Goal: Register for event/course

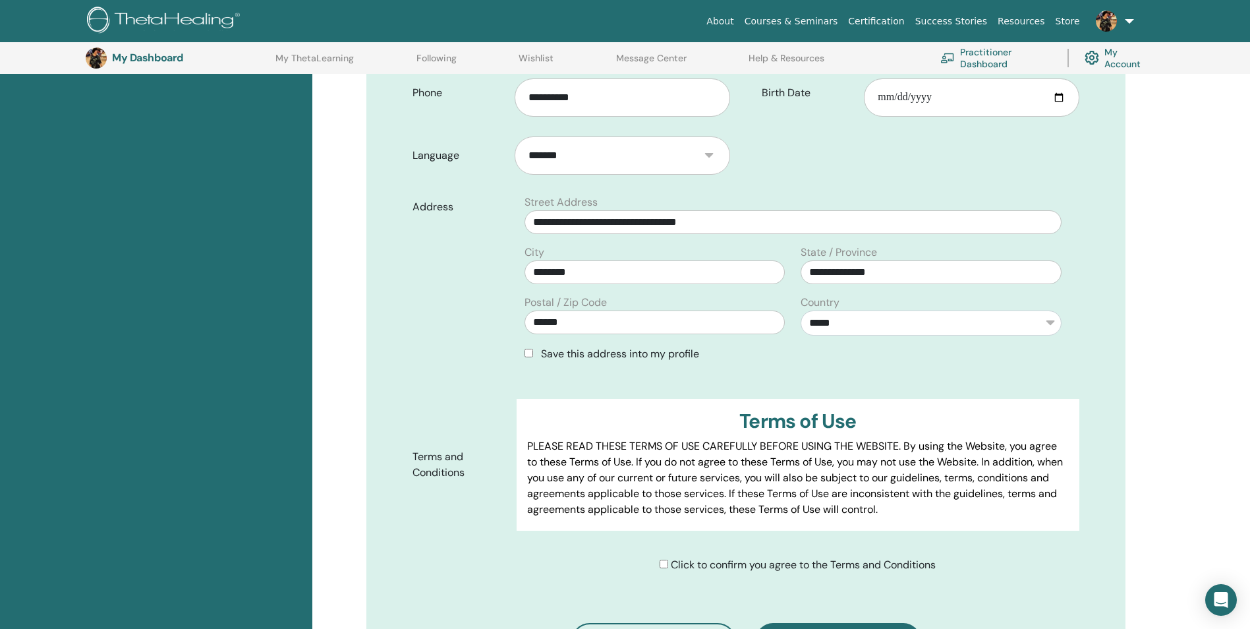
scroll to position [493, 0]
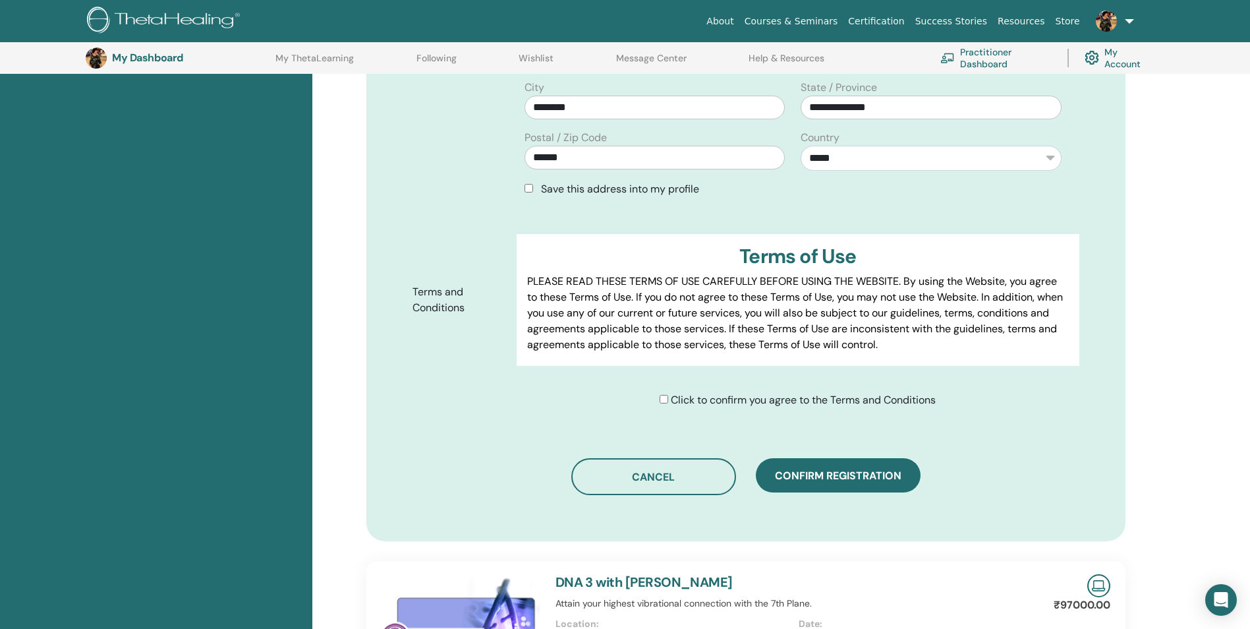
click at [668, 397] on div "Click to confirm you agree to the Terms and Conditions" at bounding box center [798, 400] width 276 height 16
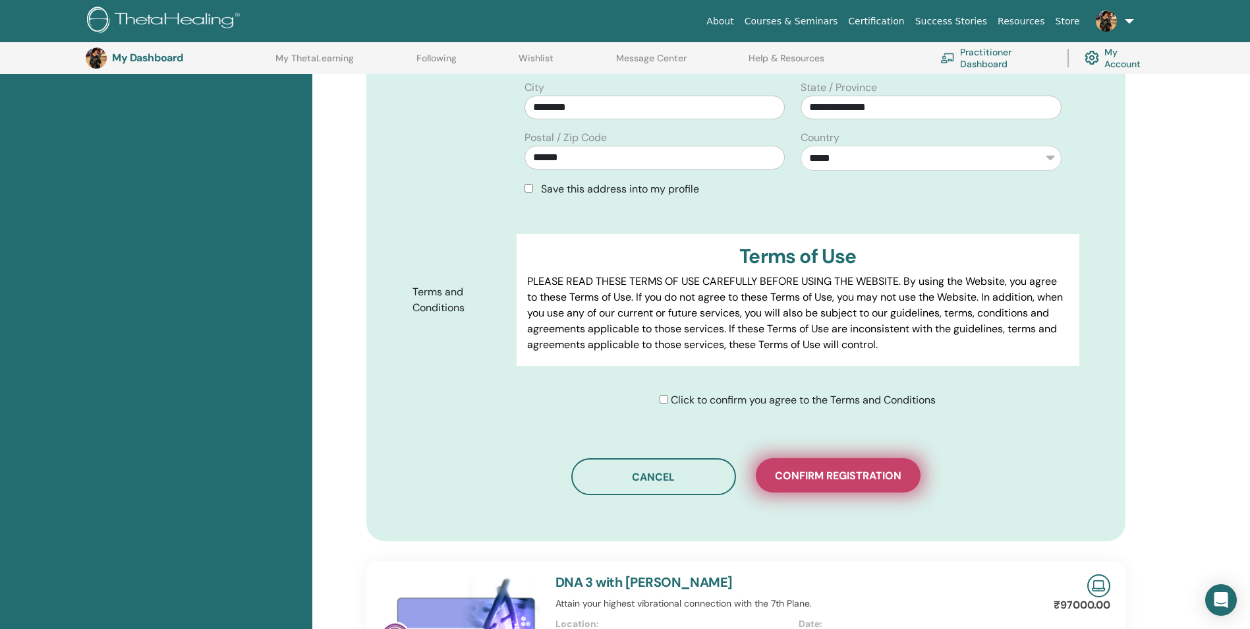
click at [815, 473] on span "Confirm registration" at bounding box center [838, 476] width 127 height 14
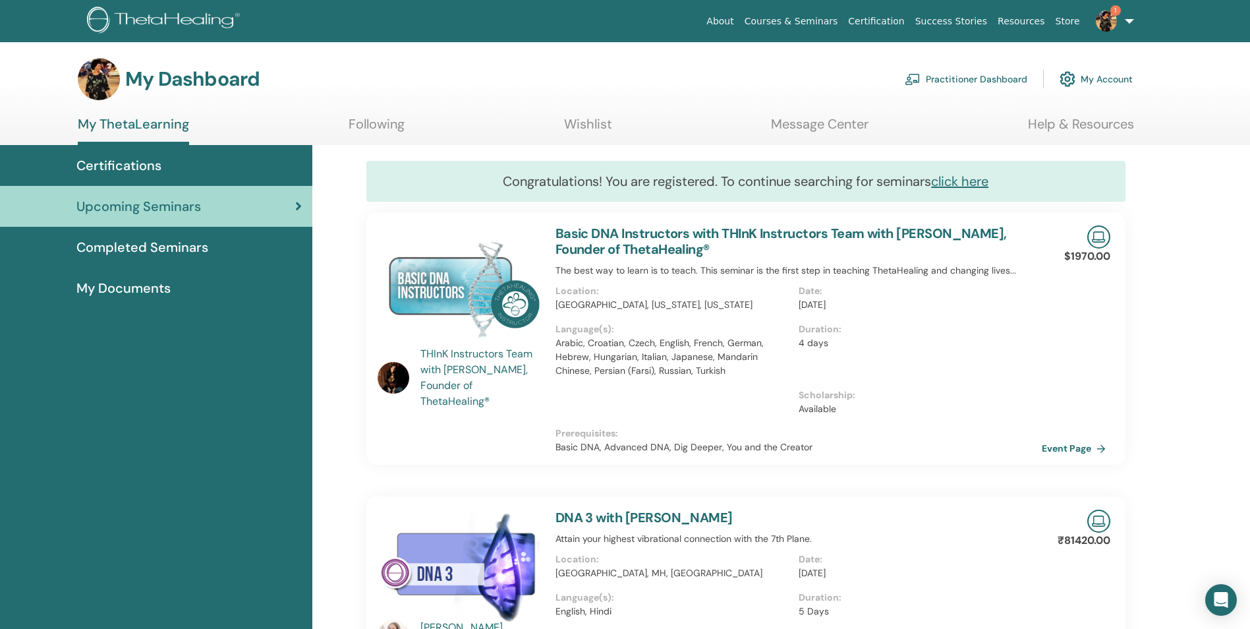
click at [152, 246] on span "Completed Seminars" at bounding box center [142, 247] width 132 height 20
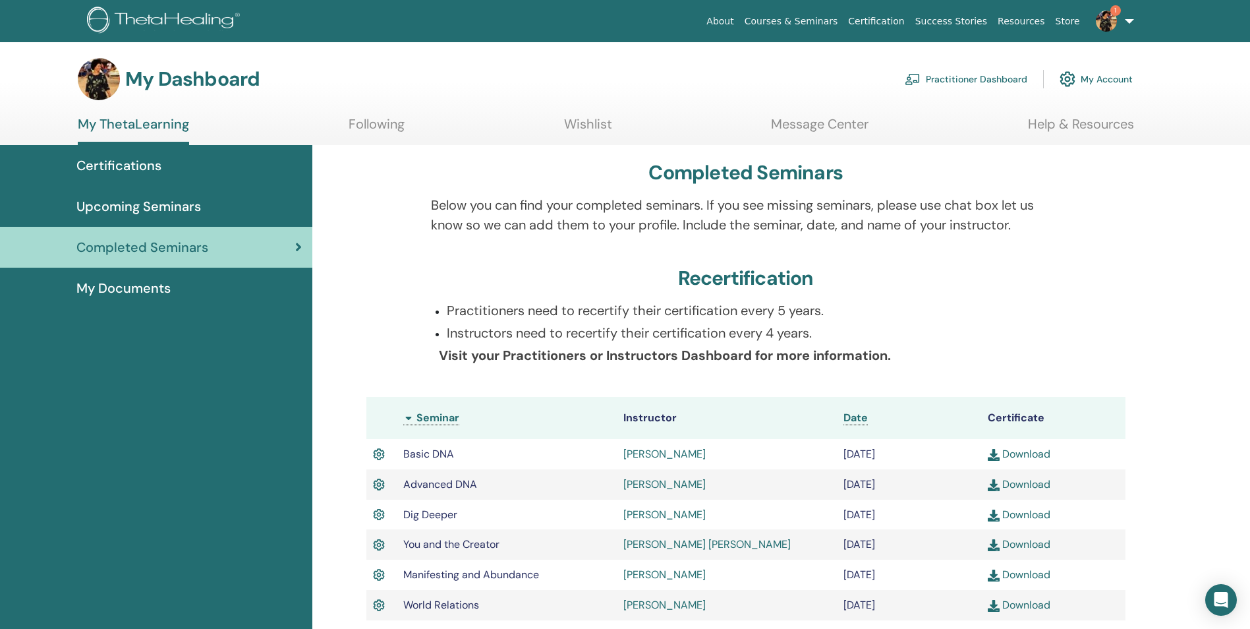
click at [844, 18] on link "Courses & Seminars" at bounding box center [791, 21] width 104 height 24
